Goal: Information Seeking & Learning: Learn about a topic

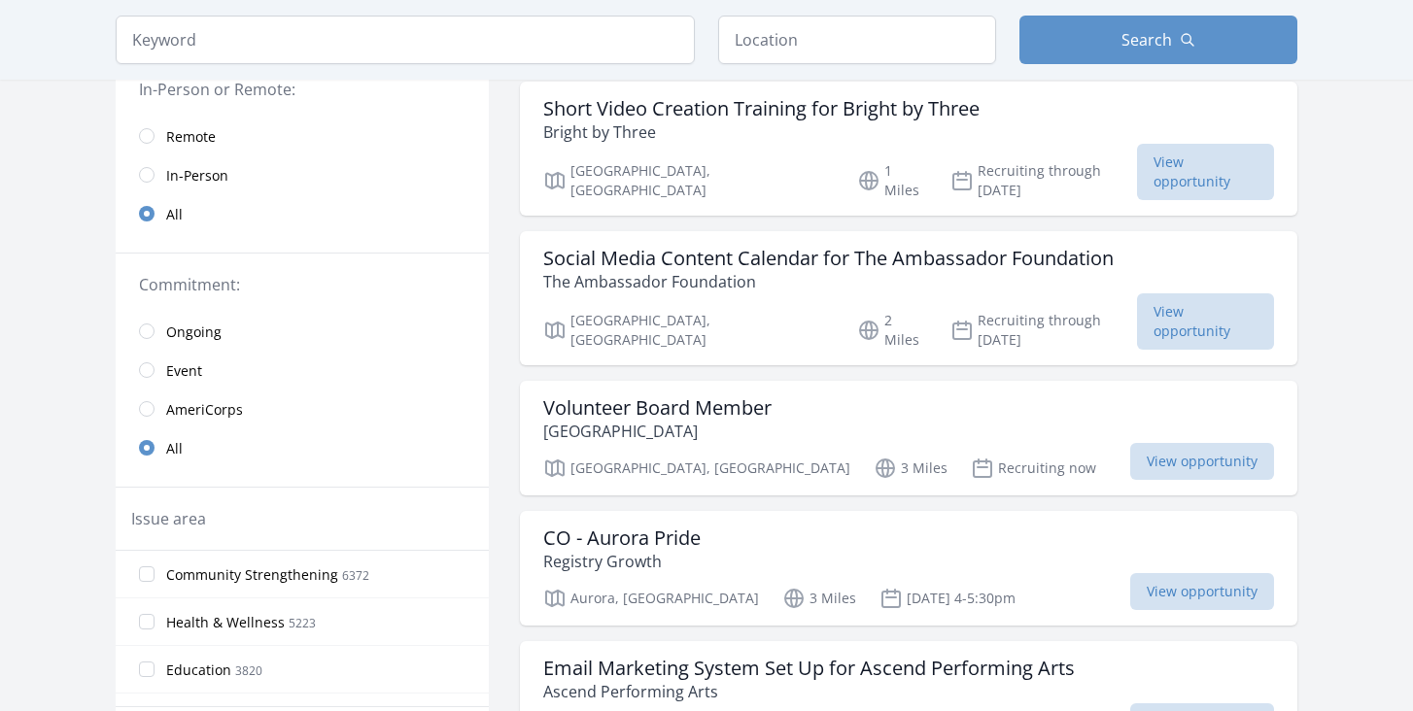
scroll to position [205, 0]
click at [147, 363] on input "radio" at bounding box center [147, 369] width 16 height 16
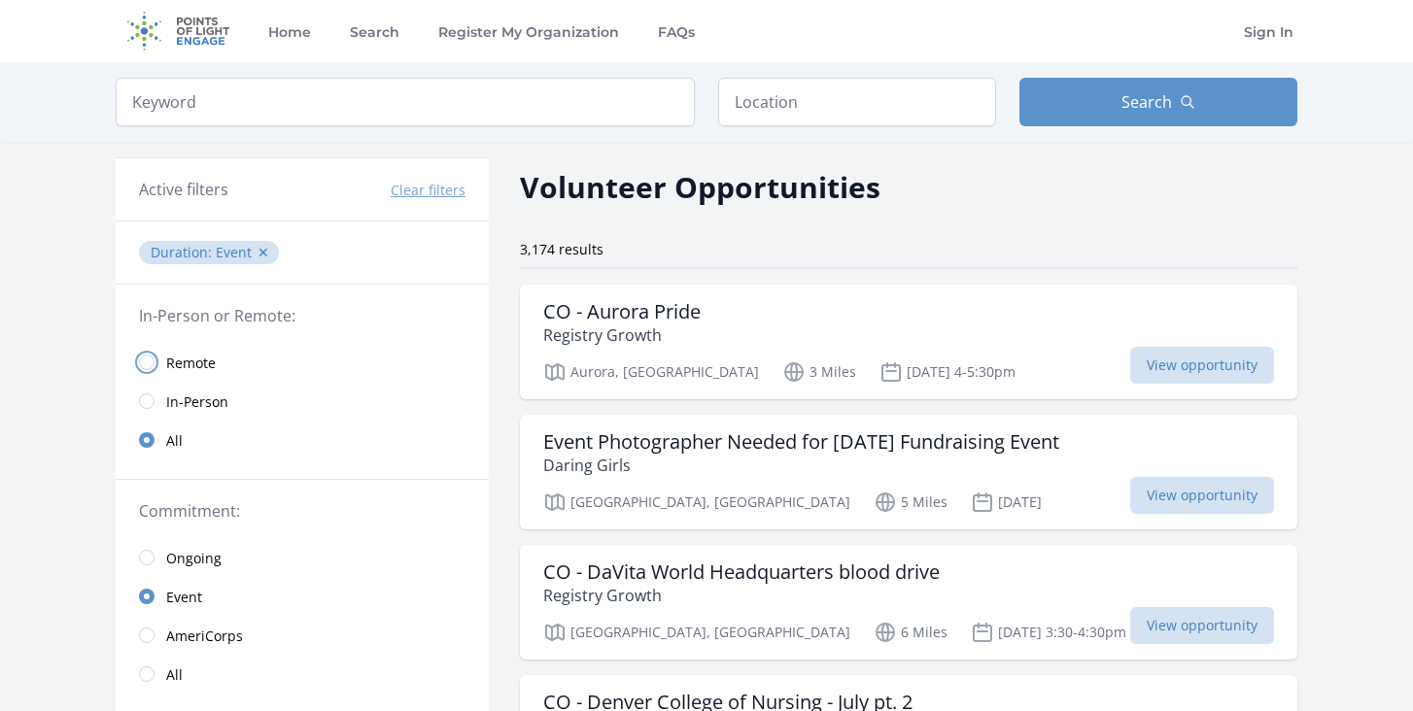
click at [146, 361] on input "radio" at bounding box center [147, 363] width 16 height 16
